Goal: Task Accomplishment & Management: Complete application form

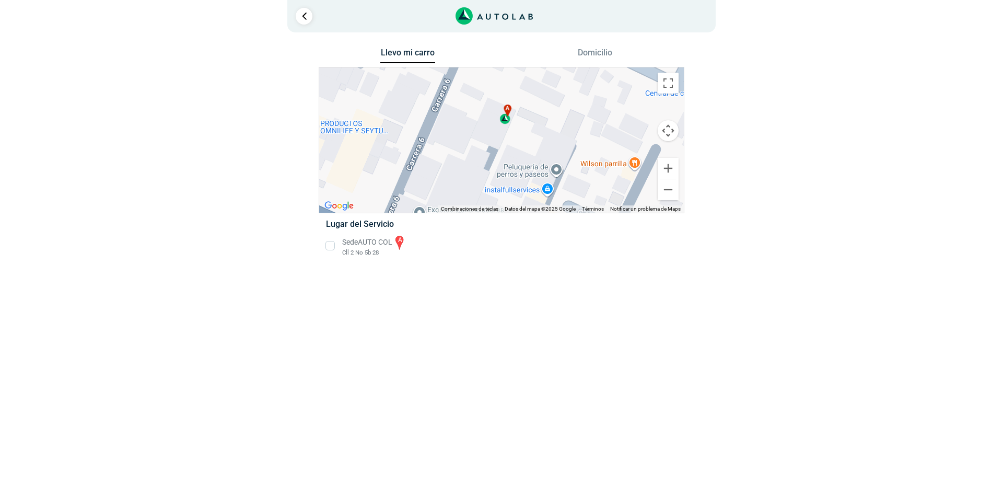
click at [329, 248] on li "Sede AUTO COL a Cll 2 No 5b 28" at bounding box center [501, 246] width 366 height 24
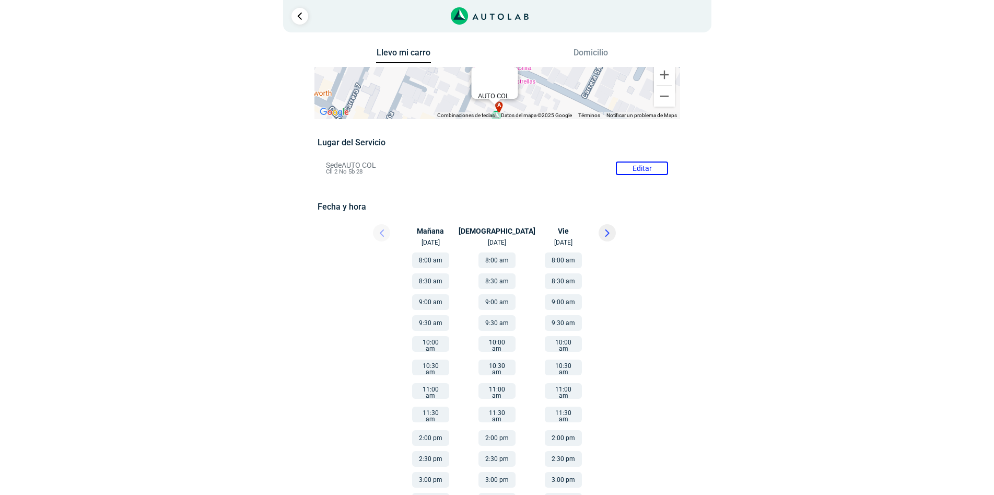
click at [566, 389] on button "11:00 am" at bounding box center [563, 391] width 37 height 16
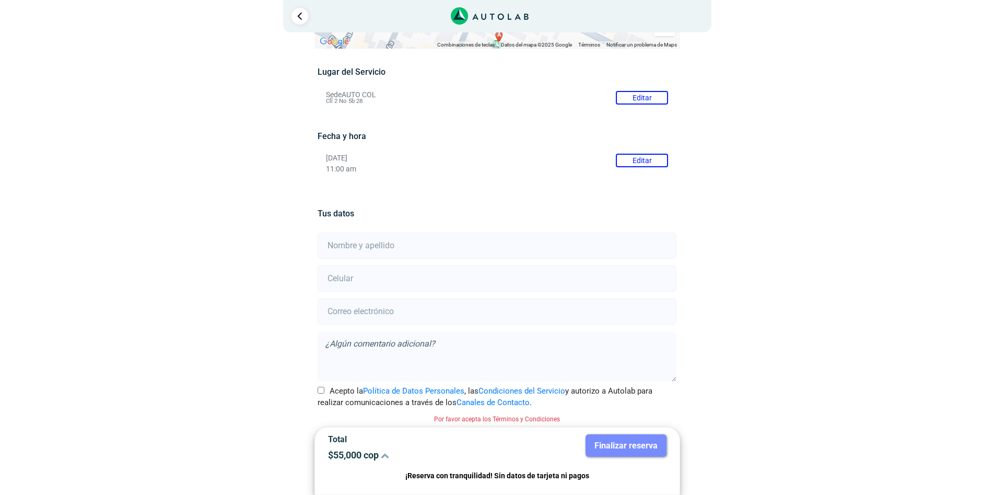
scroll to position [73, 0]
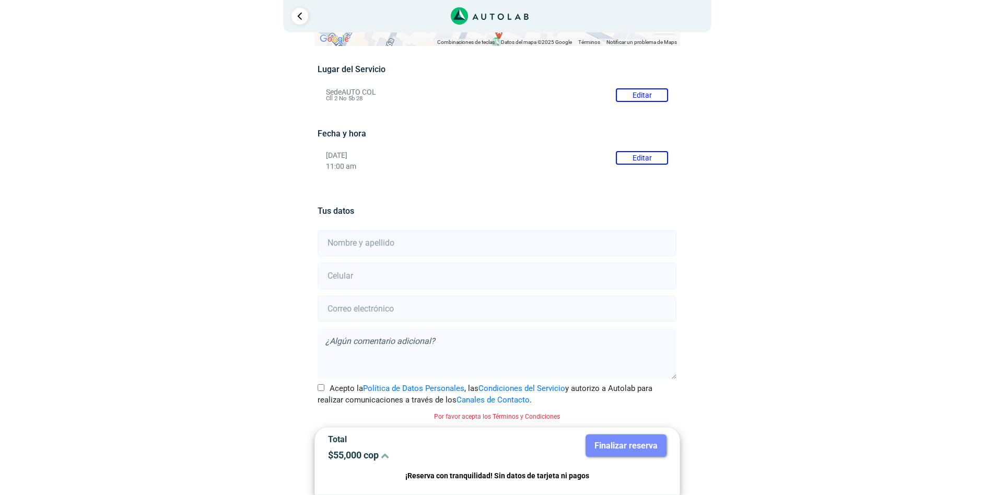
click at [416, 246] on input "text" at bounding box center [497, 243] width 359 height 26
type input "[PERSON_NAME] [PERSON_NAME]"
type input "3167447295"
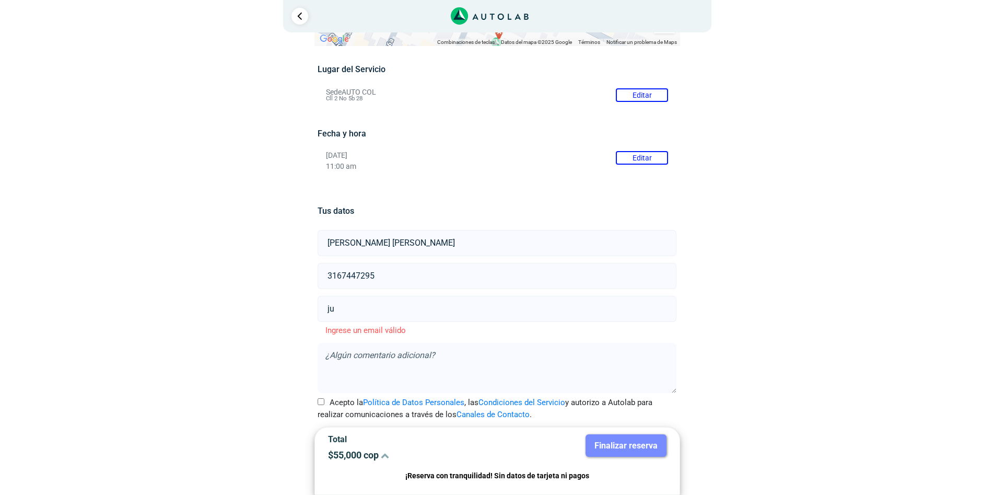
type input "j"
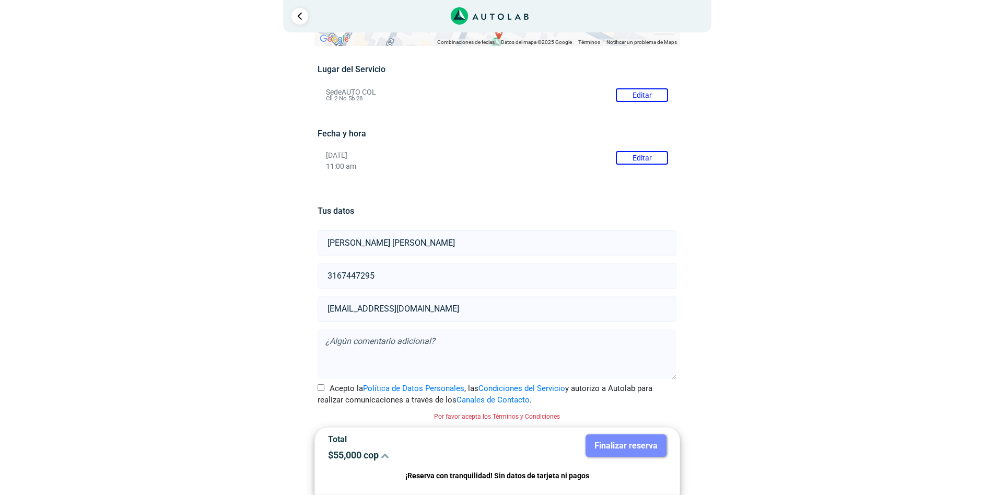
type input "[EMAIL_ADDRESS][DOMAIN_NAME]"
type textarea "Se enciende el Testigo de Mantenimiento (Llave) y el carro no mantiene constant…"
click at [319, 390] on input "Acepto la Política de Datos Personales , las Condiciones del Servicio y autoriz…" at bounding box center [321, 387] width 7 height 7
checkbox input "true"
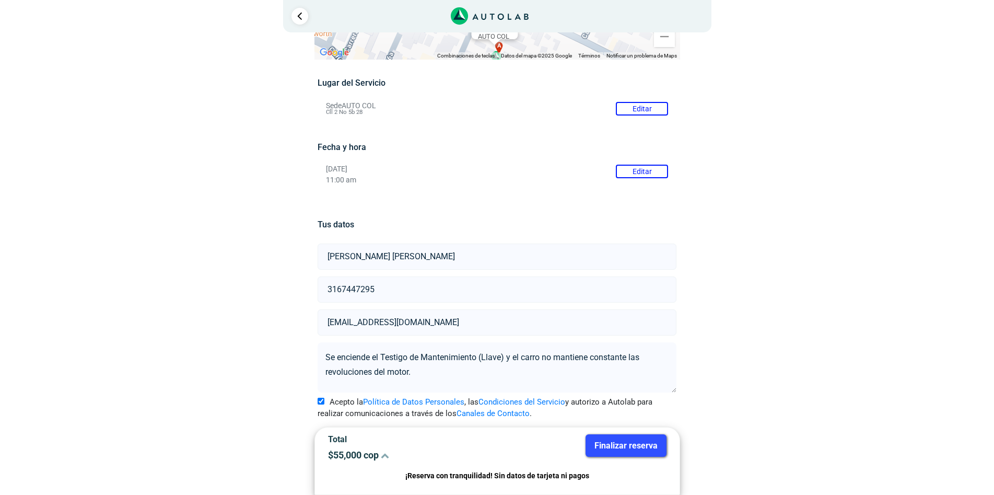
scroll to position [60, 0]
click at [636, 449] on button "Finalizar reserva" at bounding box center [626, 445] width 81 height 22
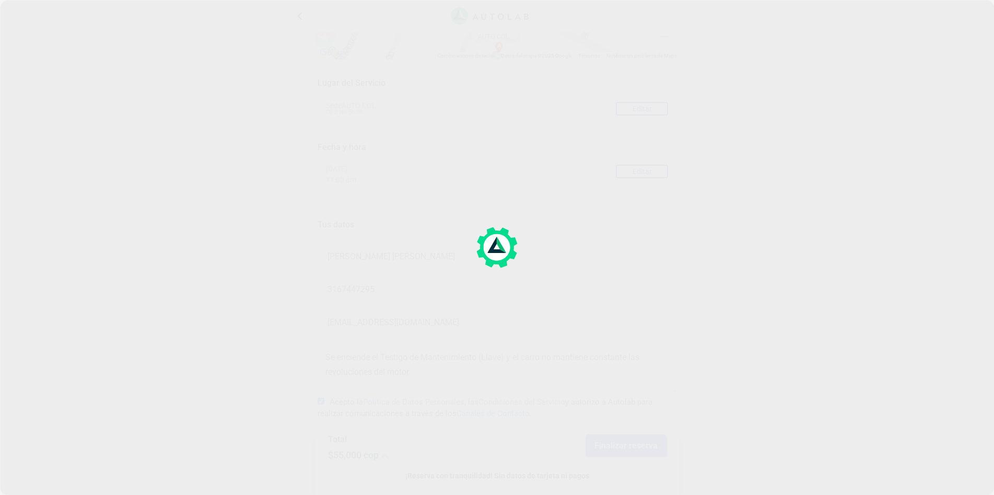
scroll to position [0, 0]
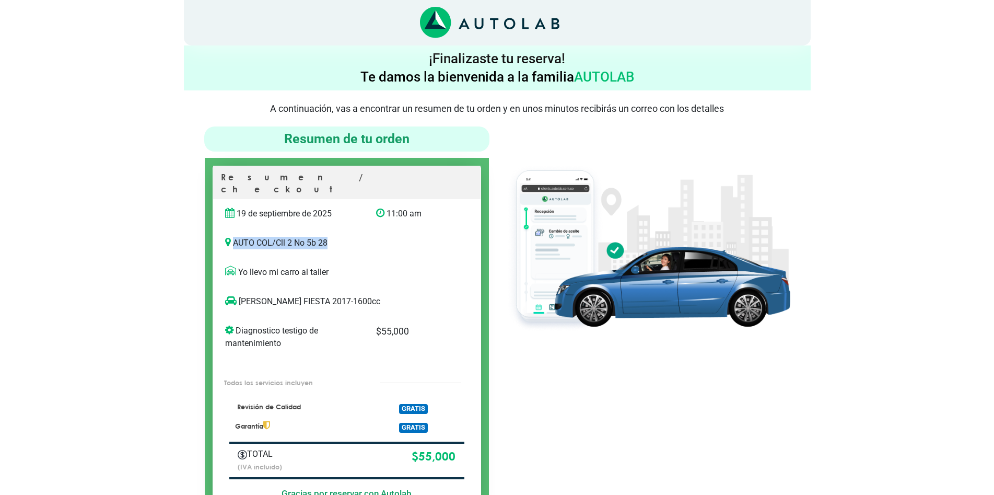
drag, startPoint x: 234, startPoint y: 233, endPoint x: 330, endPoint y: 232, distance: 96.7
click at [330, 237] on p "AUTO COL / Cll 2 No 5b 28" at bounding box center [346, 243] width 243 height 13
copy p "AUTO COL / Cll 2 No 5b 28"
drag, startPoint x: 236, startPoint y: 198, endPoint x: 343, endPoint y: 236, distance: 113.7
click at [343, 236] on div "Resumen / checkout [DATE] 11:00 am AUTO COL /" at bounding box center [347, 338] width 269 height 345
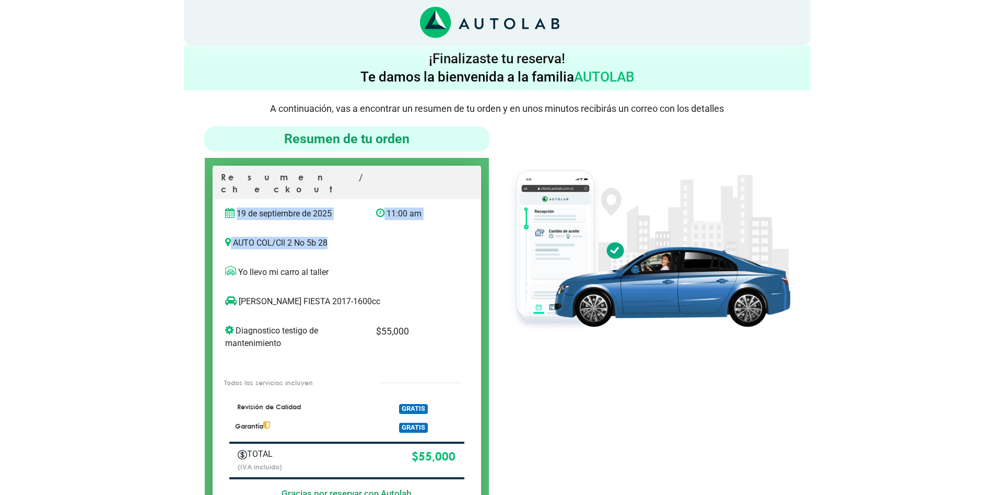
copy div "[DATE] 11:00 am AUTO COL / Cll 2 No 5b 28"
click at [287, 237] on p "AUTO COL / Cll 2 No 5b 28" at bounding box center [346, 243] width 243 height 13
drag, startPoint x: 280, startPoint y: 230, endPoint x: 330, endPoint y: 229, distance: 49.7
click at [330, 237] on p "AUTO COL / Cll 2 No 5b 28" at bounding box center [346, 243] width 243 height 13
copy p "Cll 2 No 5b 28"
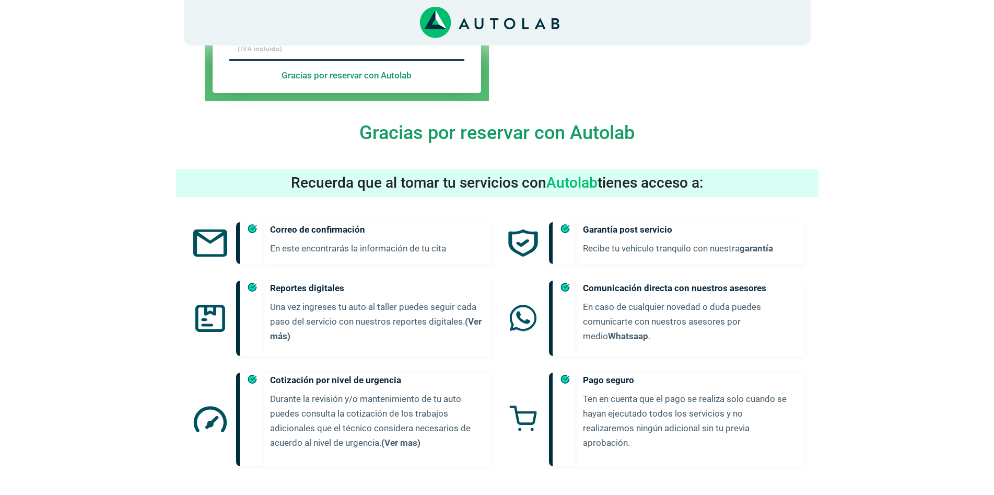
scroll to position [470, 0]
